Goal: Transaction & Acquisition: Obtain resource

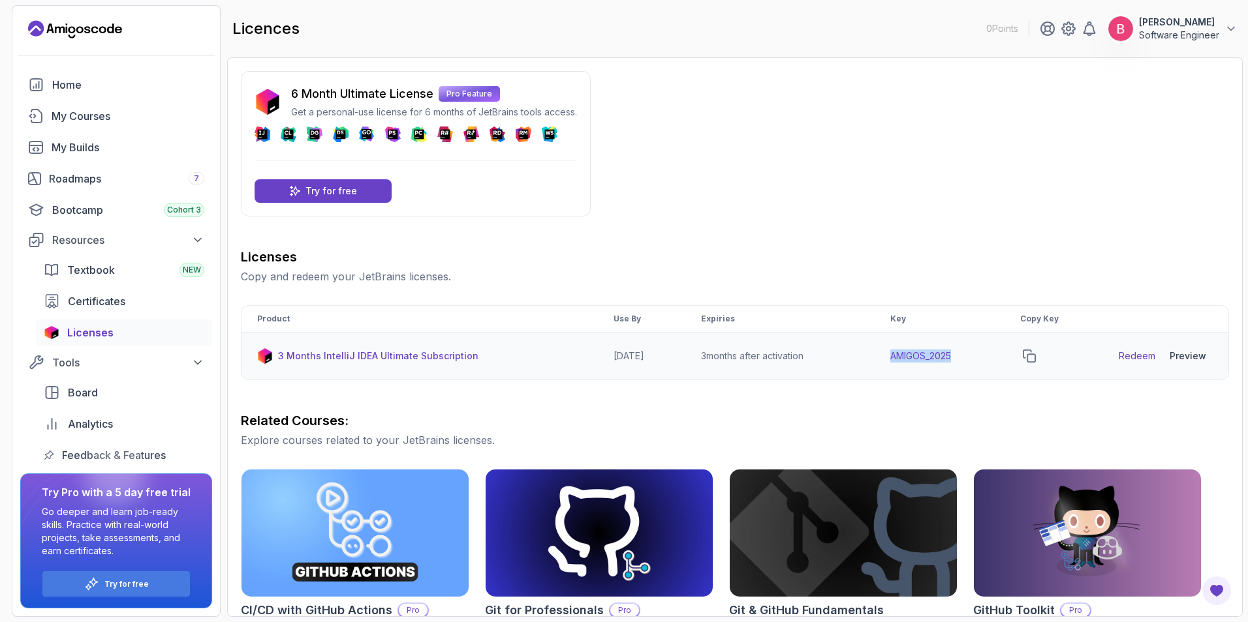
drag, startPoint x: 895, startPoint y: 354, endPoint x: 971, endPoint y: 354, distance: 75.7
click at [971, 354] on td "AMIGOS_2025" at bounding box center [939, 357] width 130 height 48
copy td "AMIGOS_2025"
click at [1128, 356] on link "Redeem" at bounding box center [1136, 356] width 37 height 13
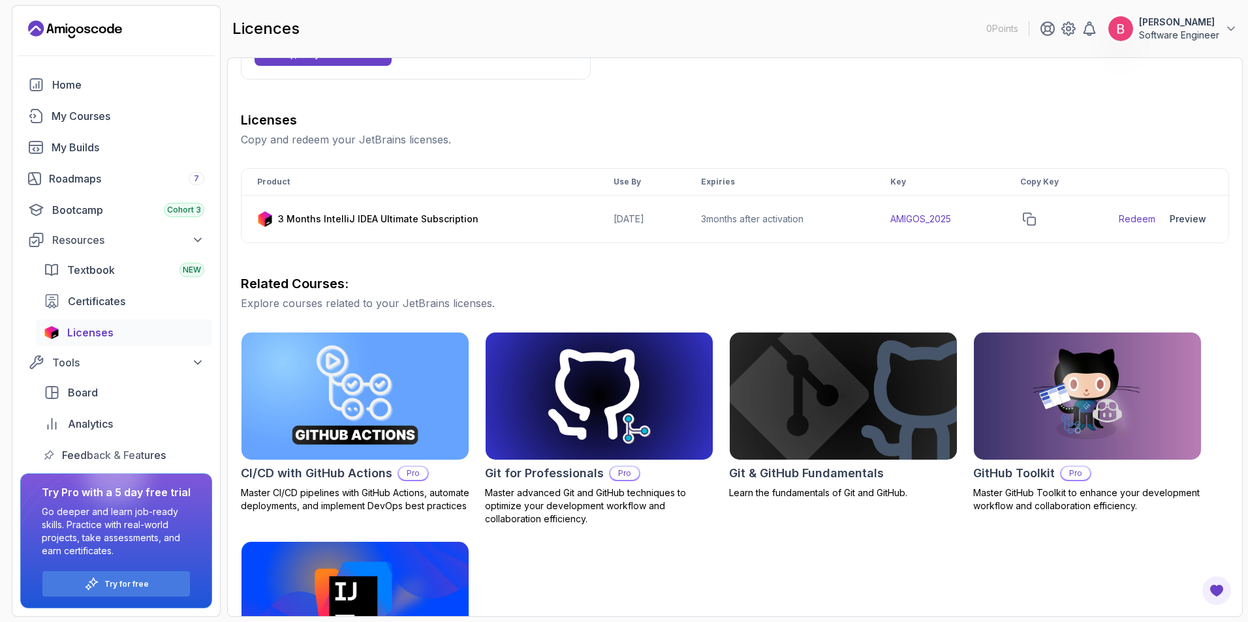
click at [682, 92] on div "6 Month Ultimate License Pro Feature Get a personal-use license for 6 months of…" at bounding box center [735, 328] width 988 height 788
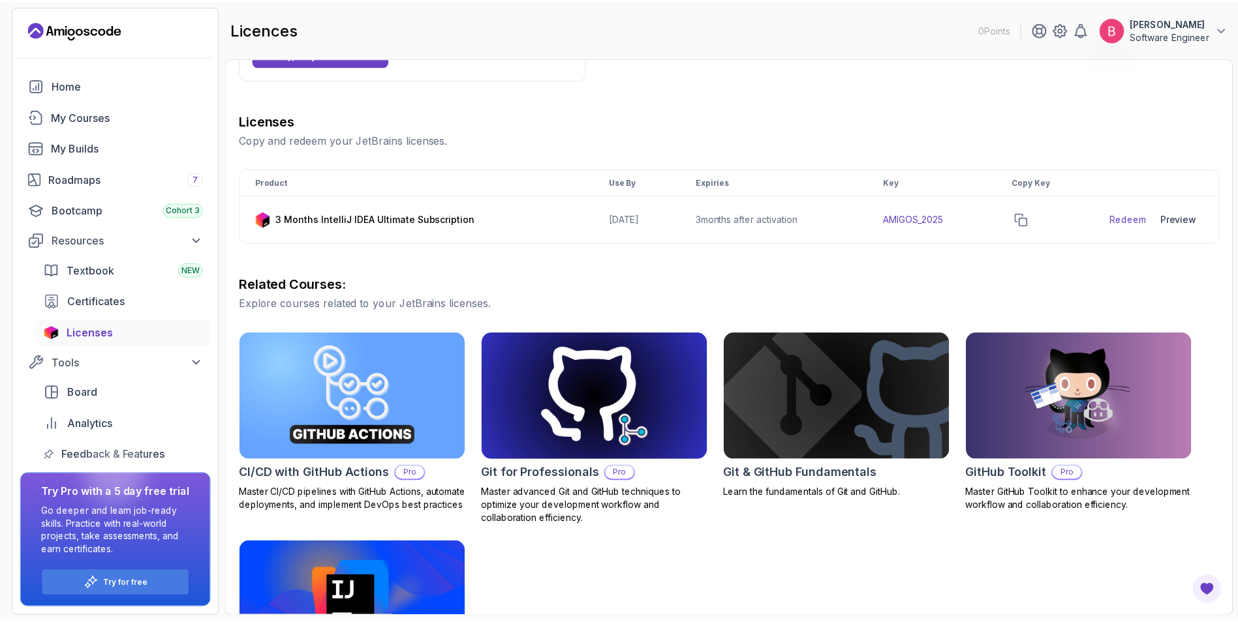
scroll to position [256, 0]
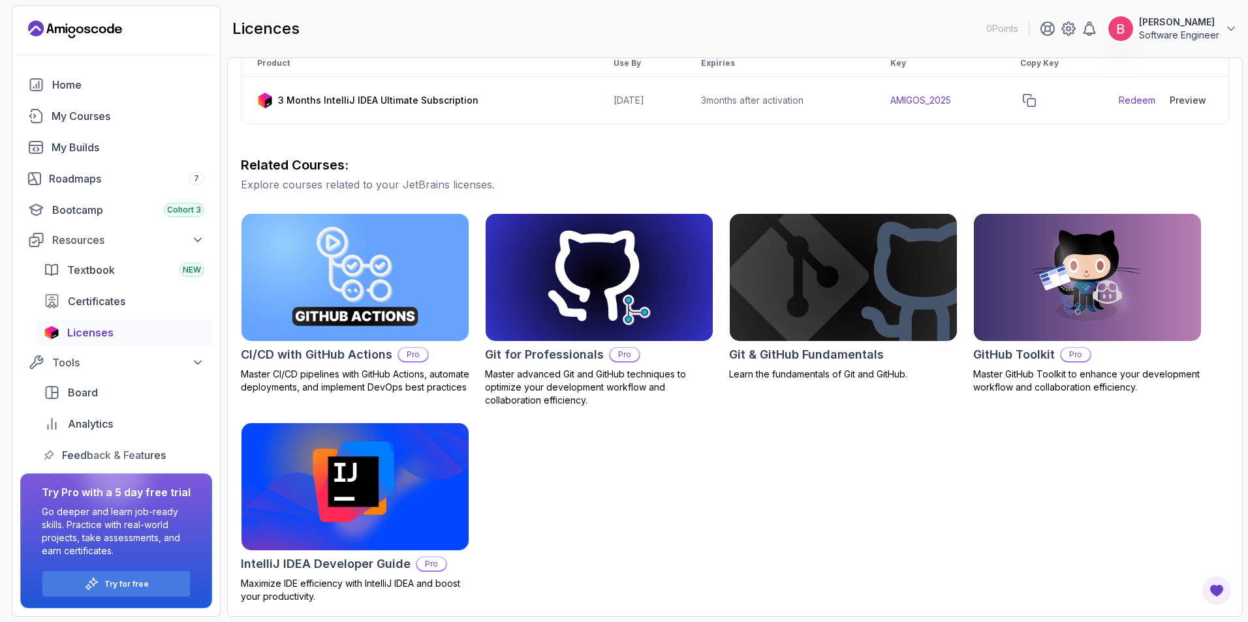
click at [389, 513] on img at bounding box center [355, 487] width 238 height 134
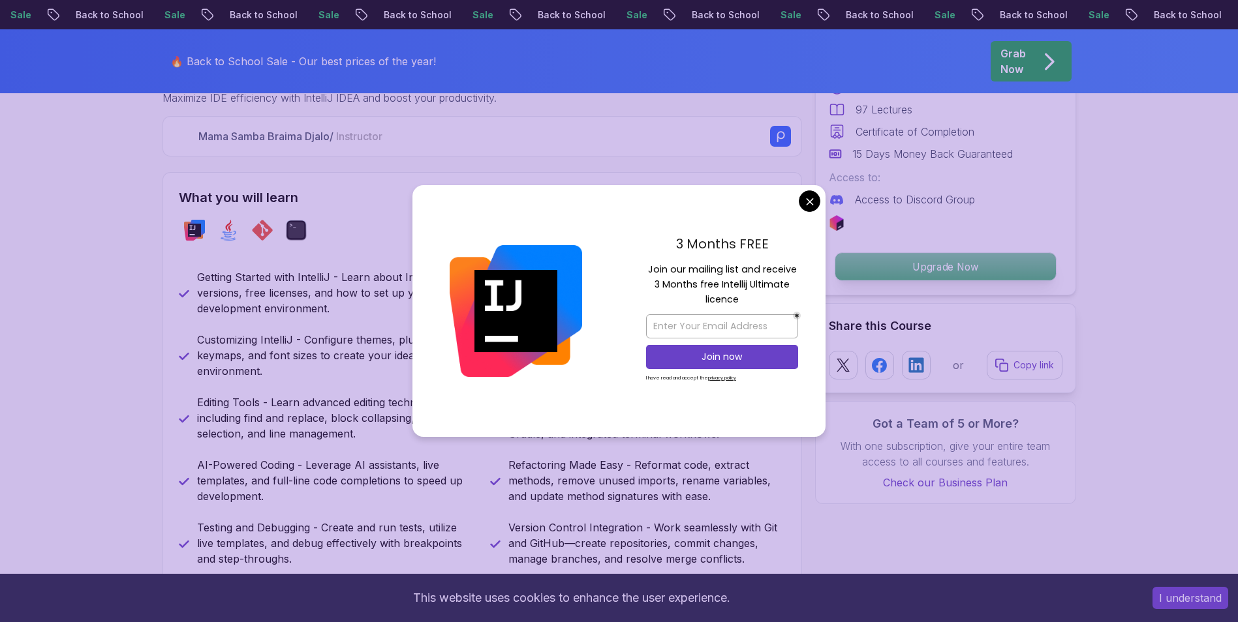
scroll to position [493, 0]
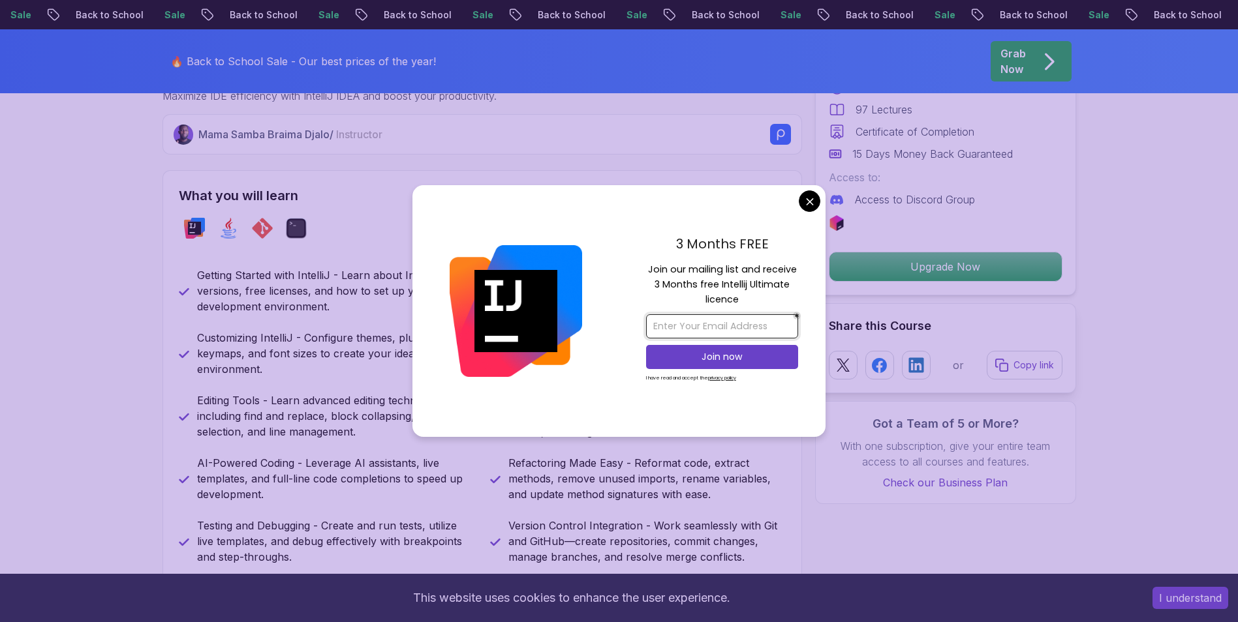
click at [763, 337] on input "email" at bounding box center [722, 327] width 152 height 24
click at [790, 276] on p "Join our mailing list and receive 3 Months free Intellij Ultimate licence" at bounding box center [722, 285] width 152 height 46
click at [706, 331] on input "email" at bounding box center [722, 327] width 152 height 24
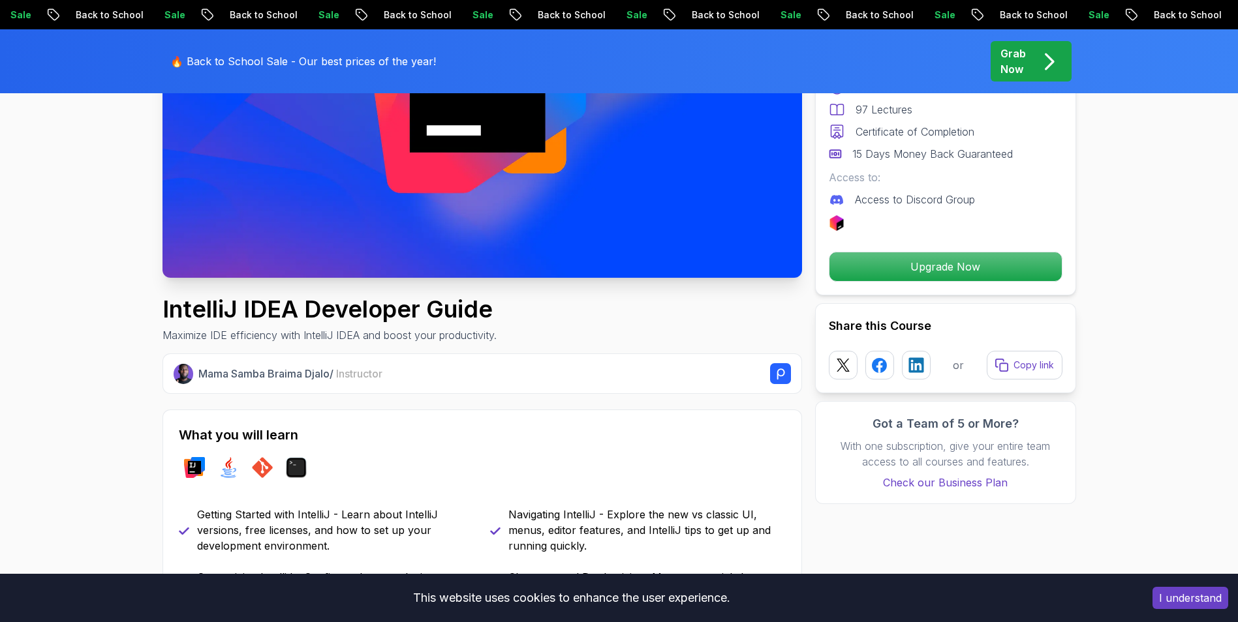
scroll to position [253, 0]
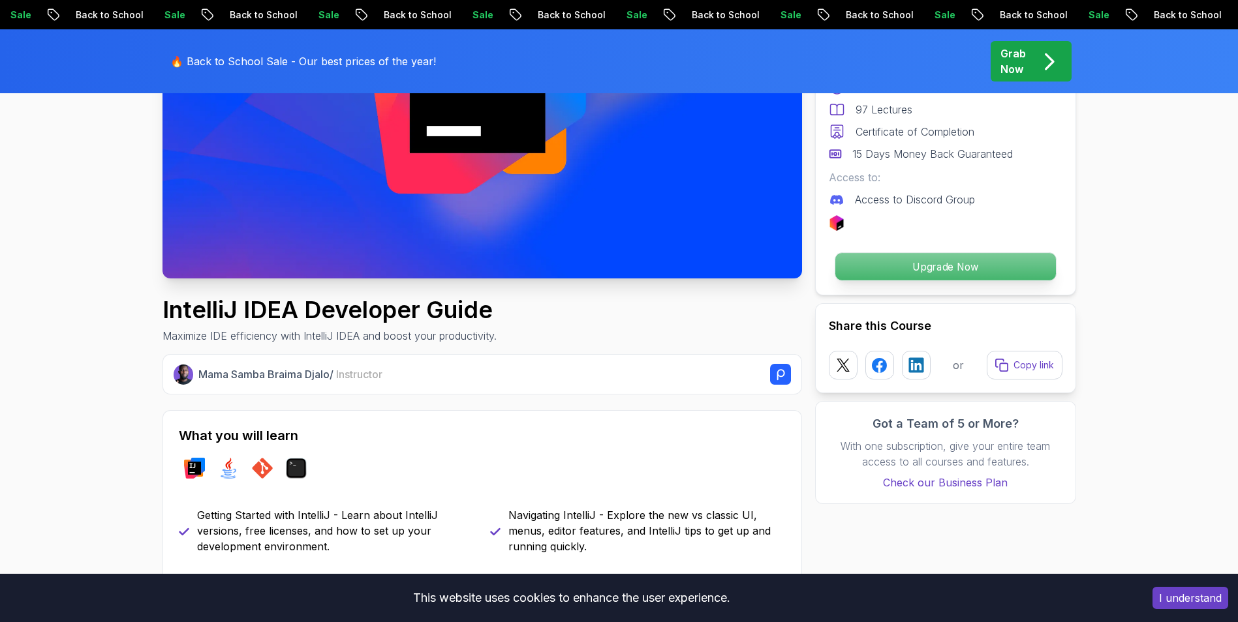
click at [987, 269] on p "Upgrade Now" at bounding box center [945, 266] width 221 height 27
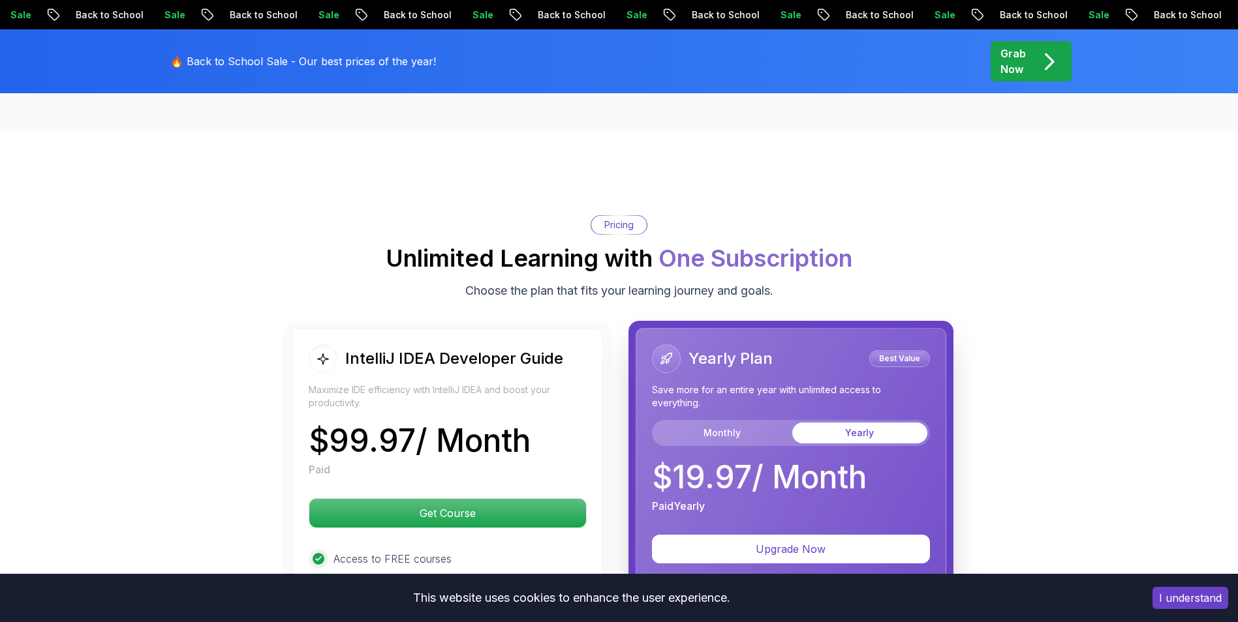
scroll to position [2876, 0]
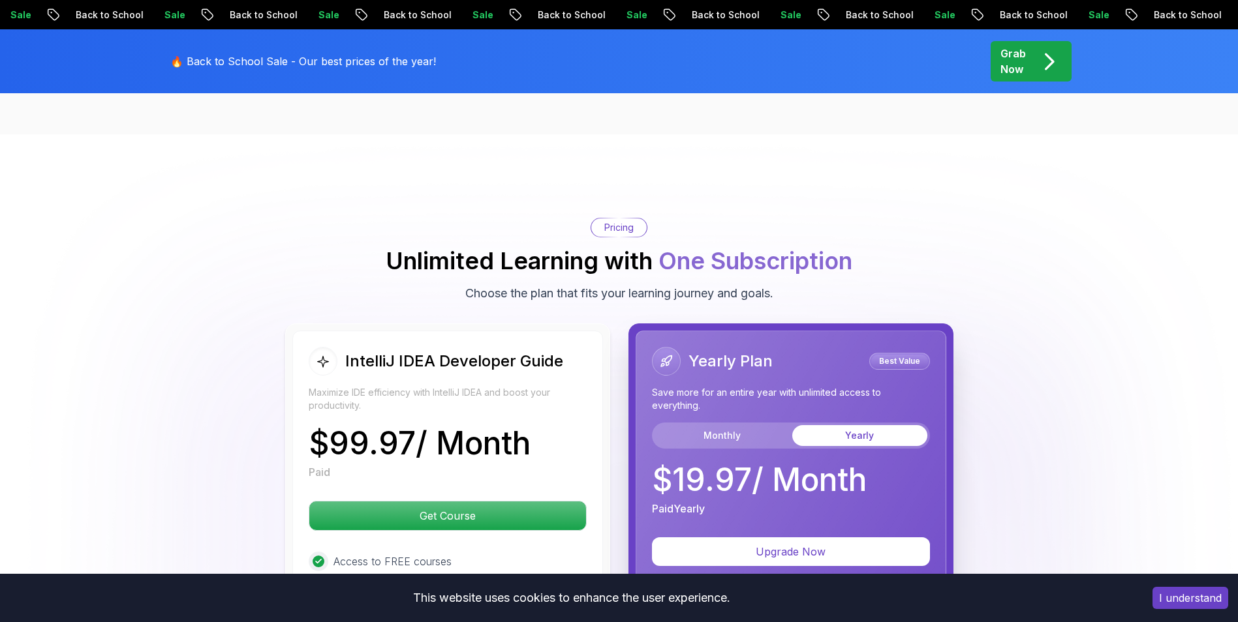
click at [1026, 57] on div "Grab Now" at bounding box center [1030, 61] width 61 height 31
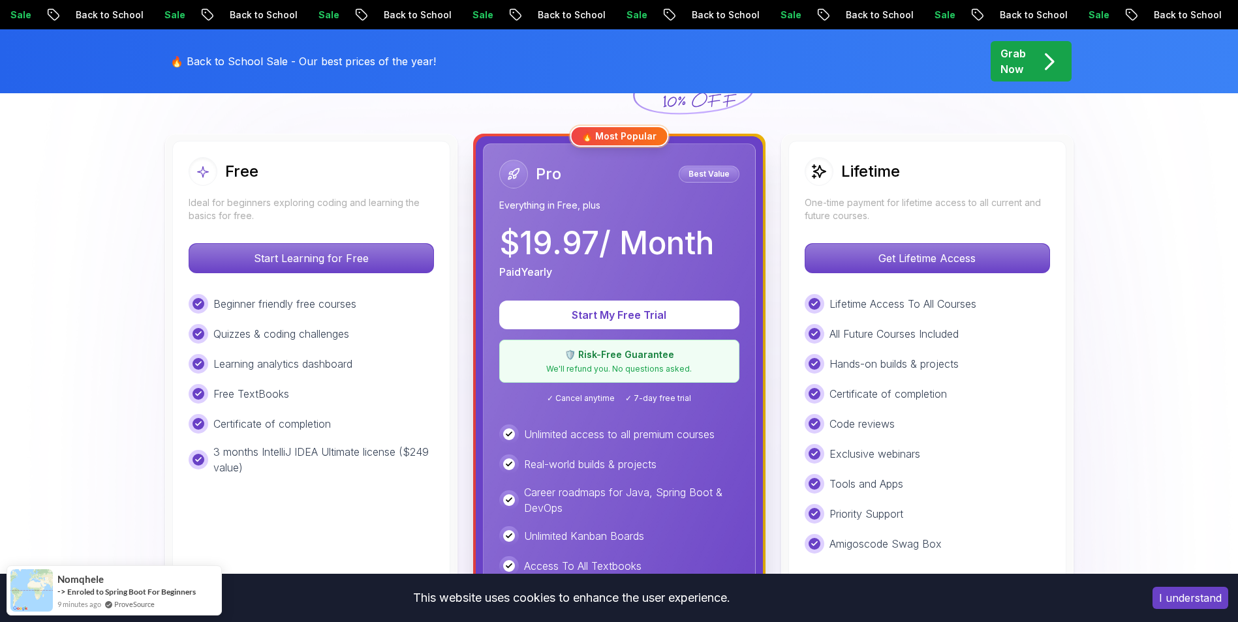
scroll to position [344, 0]
click at [370, 254] on p "Start Learning for Free" at bounding box center [311, 257] width 232 height 27
